Goal: Find specific page/section: Find specific page/section

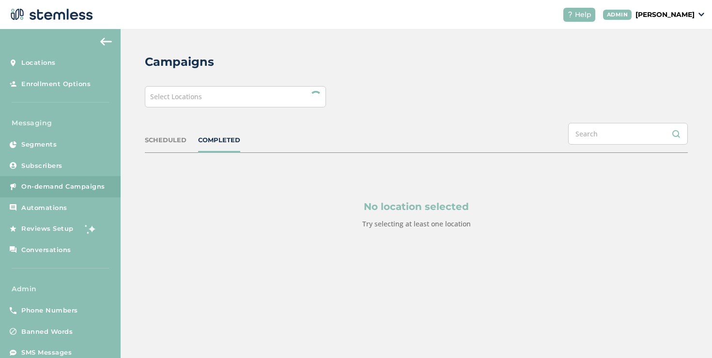
click at [223, 99] on div "Select Locations" at bounding box center [235, 96] width 181 height 21
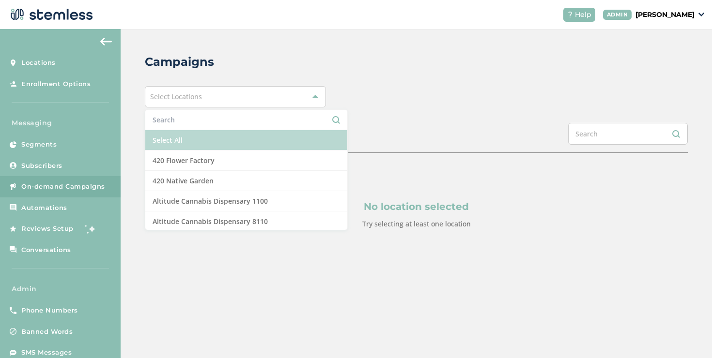
click at [191, 143] on li "Select All" at bounding box center [246, 140] width 202 height 20
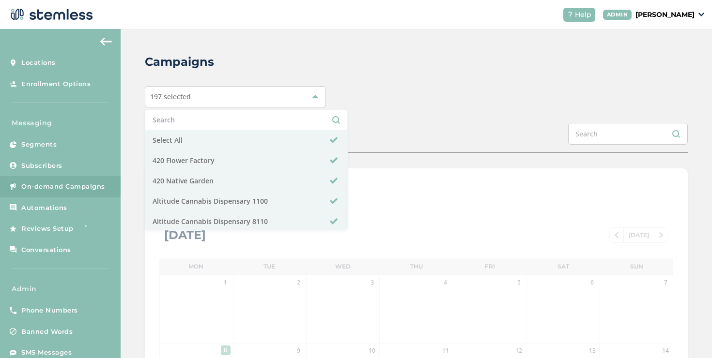
click at [414, 112] on div "Campaigns 197 selected Select All 420 Flower Factory 420 Native Garden Altitude…" at bounding box center [416, 342] width 591 height 627
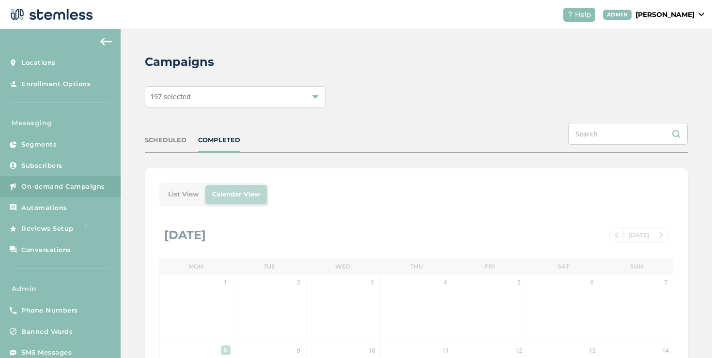
click at [187, 191] on li "List View" at bounding box center [183, 194] width 44 height 19
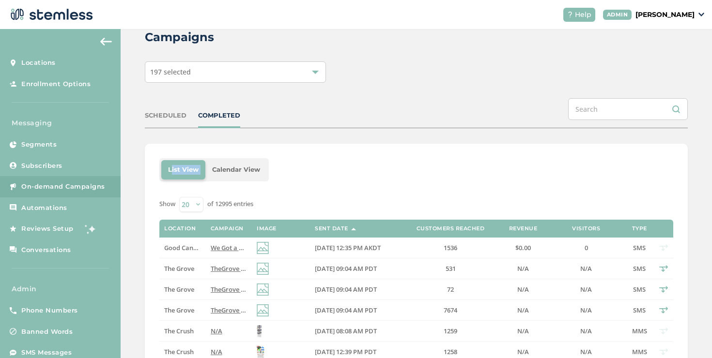
scroll to position [26, 0]
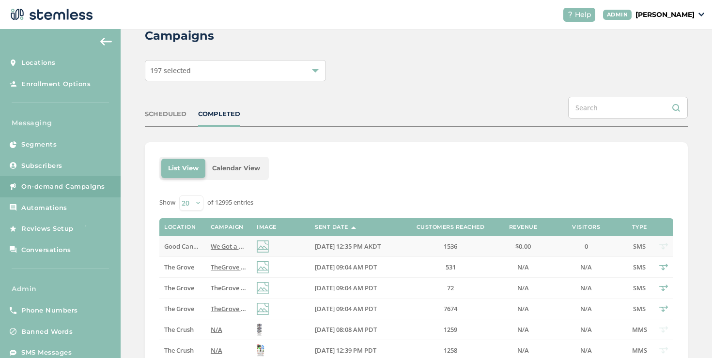
click at [231, 248] on span "We Got a GOOD deal for you at GOOD ([STREET_ADDRESS][PERSON_NAME])! Reply END t…" at bounding box center [354, 246] width 286 height 9
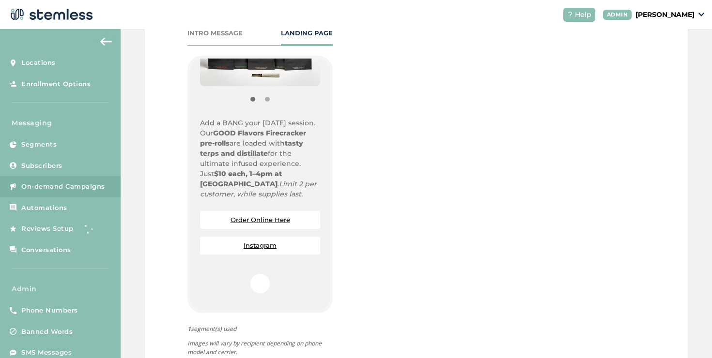
scroll to position [160, 0]
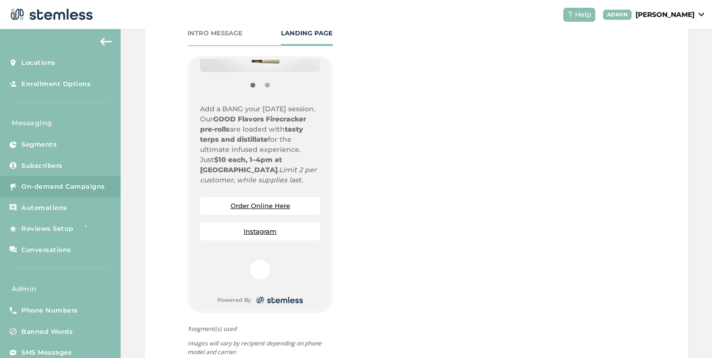
click at [258, 209] on link "Order Online Here" at bounding box center [261, 206] width 60 height 8
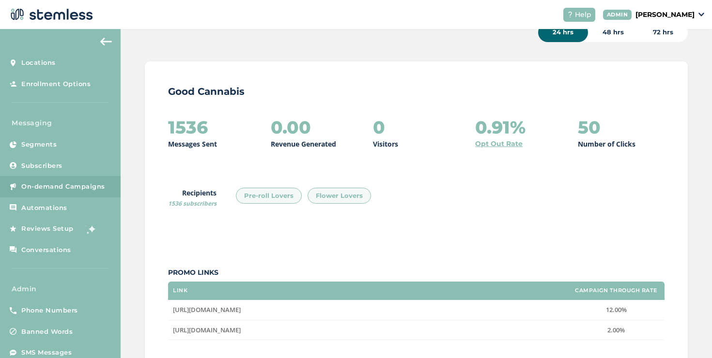
scroll to position [0, 0]
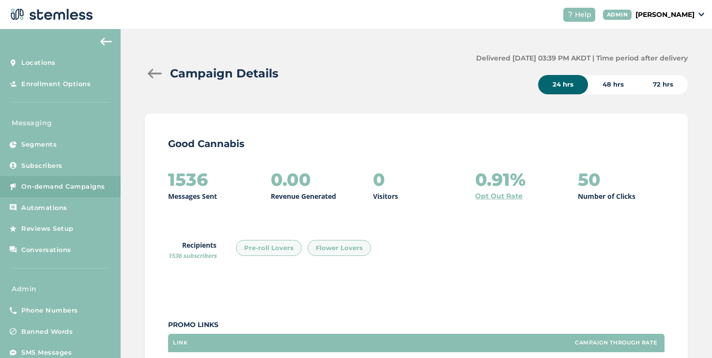
click at [156, 69] on div at bounding box center [154, 74] width 19 height 10
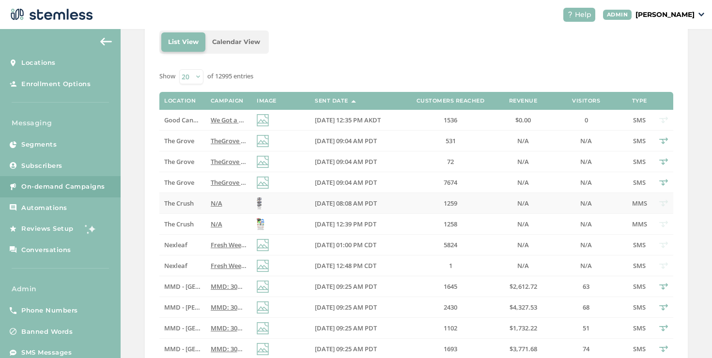
scroll to position [169, 0]
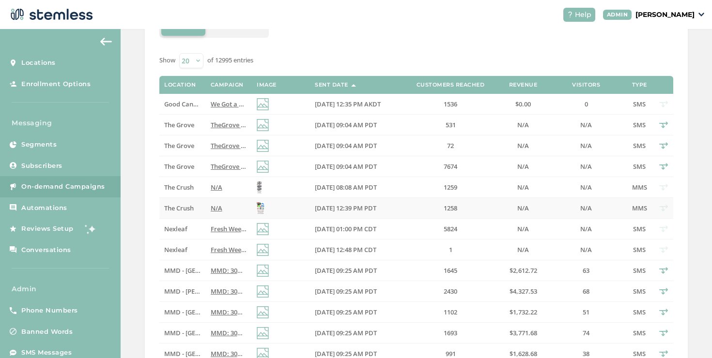
click at [219, 210] on span "N/A" at bounding box center [217, 208] width 12 height 9
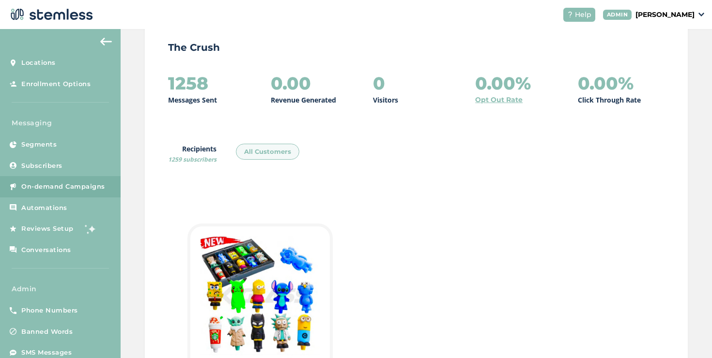
scroll to position [217, 0]
